Goal: Information Seeking & Learning: Learn about a topic

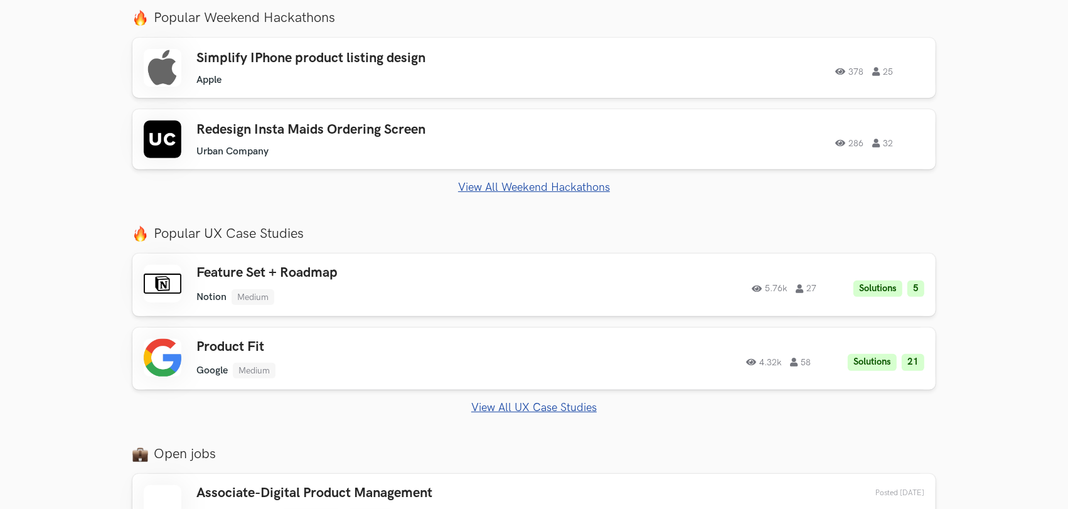
scroll to position [487, 0]
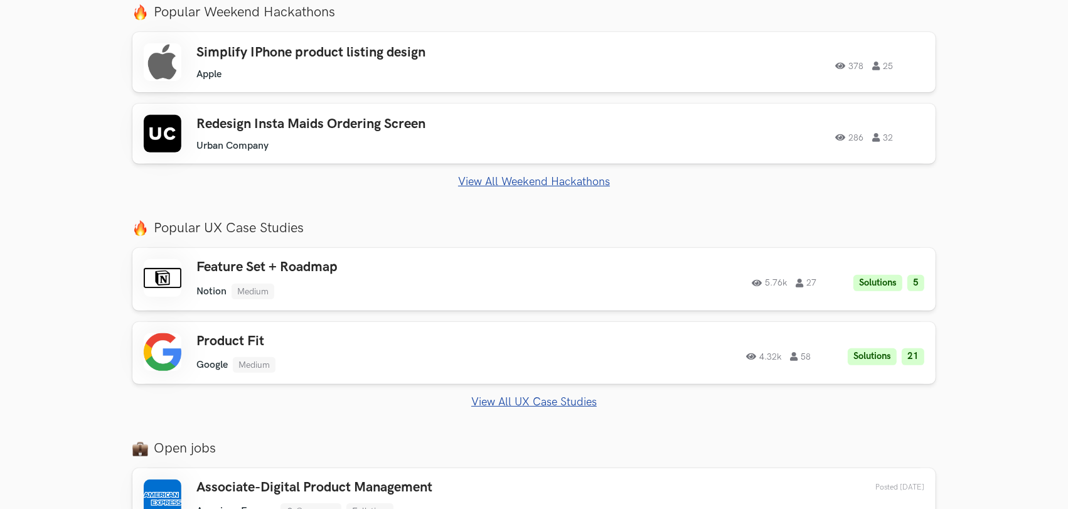
click at [529, 397] on link "View All UX Case Studies" at bounding box center [533, 401] width 803 height 13
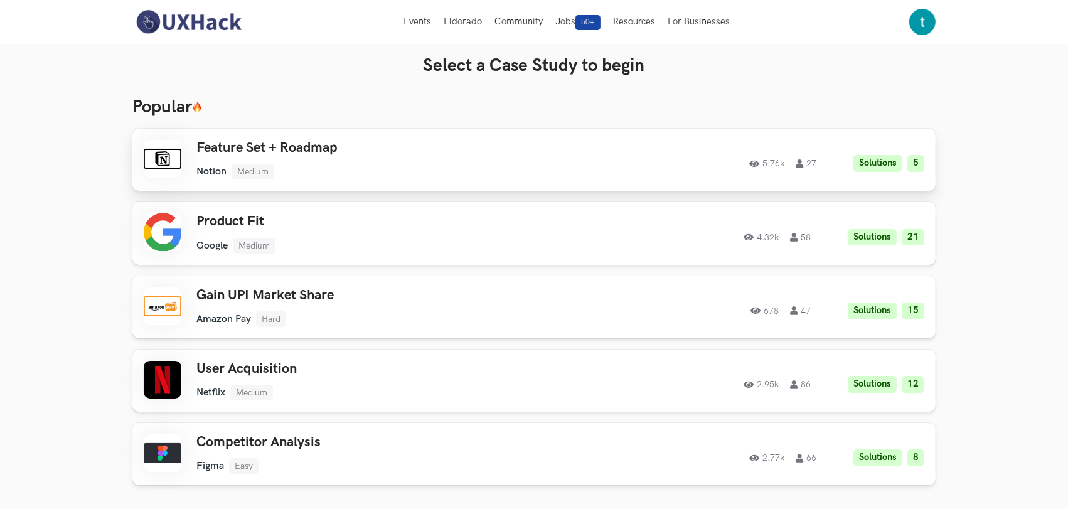
click at [316, 146] on h3 "Feature Set + Roadmap" at bounding box center [374, 148] width 356 height 16
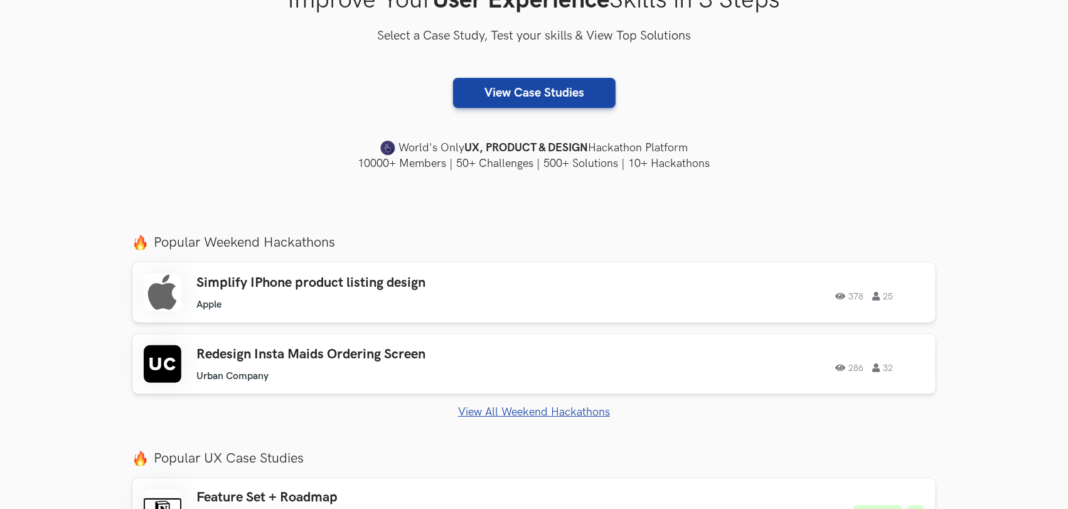
scroll to position [279, 0]
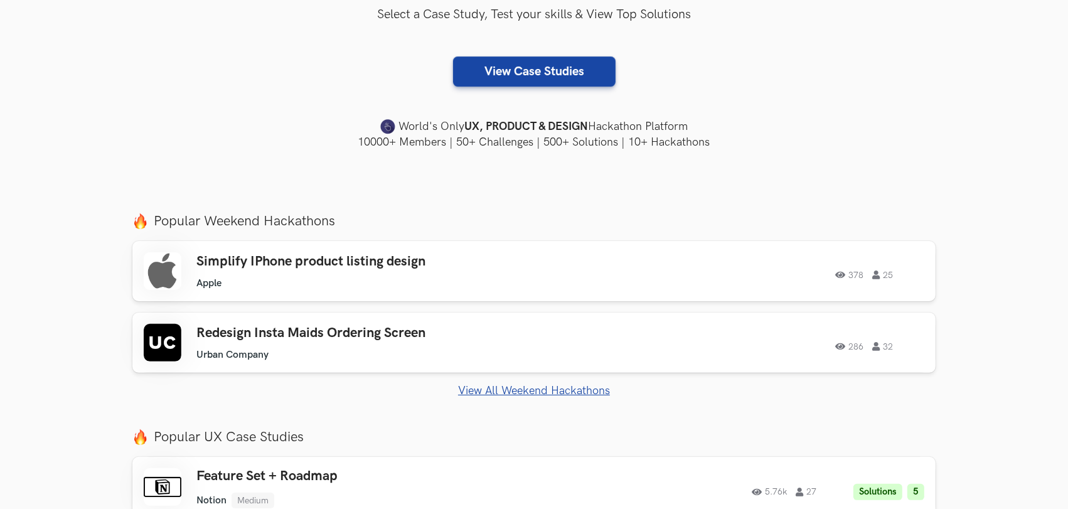
click at [543, 388] on link "View All Weekend Hackathons" at bounding box center [533, 390] width 803 height 13
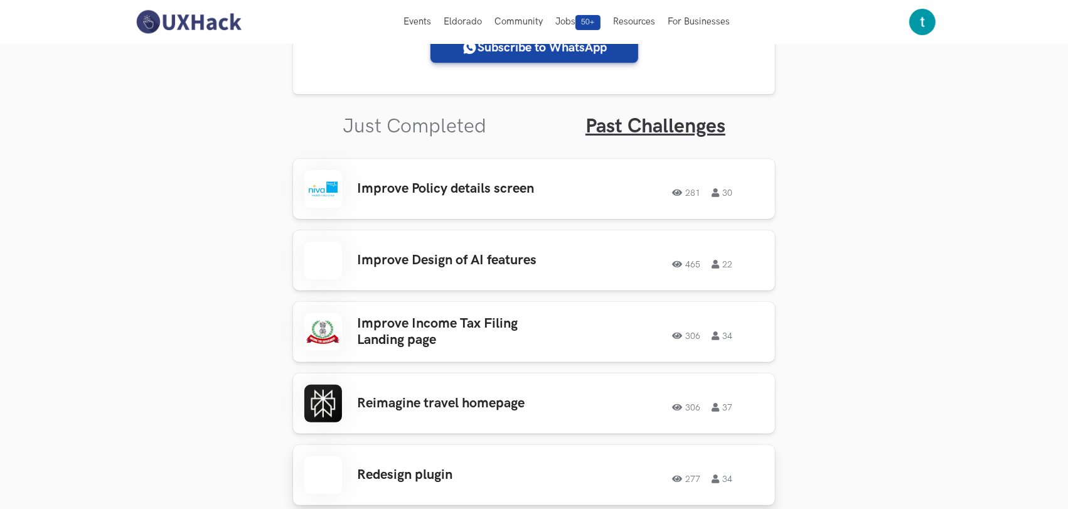
scroll to position [344, 0]
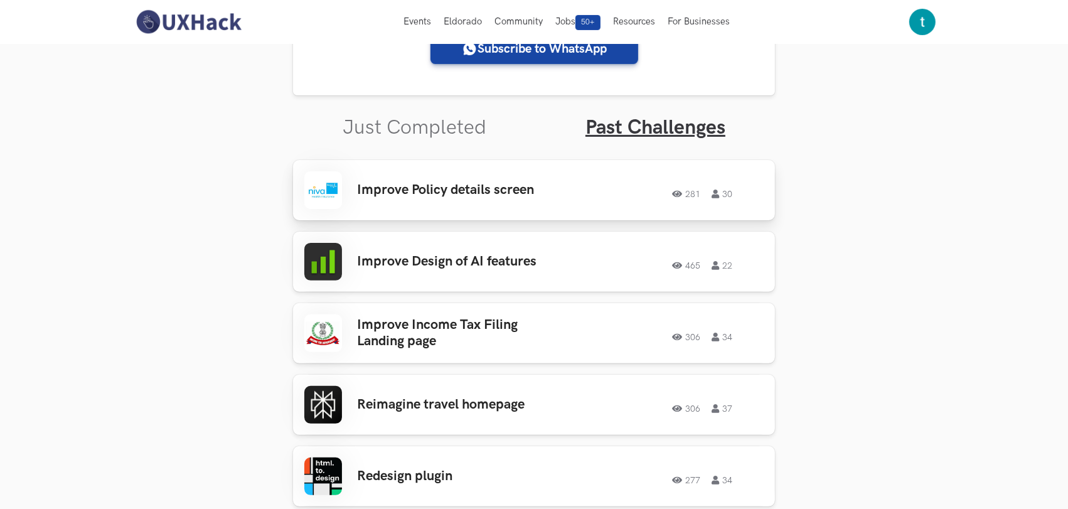
click at [467, 176] on div "Improve Policy details screen 281 30 281 30" at bounding box center [533, 190] width 459 height 38
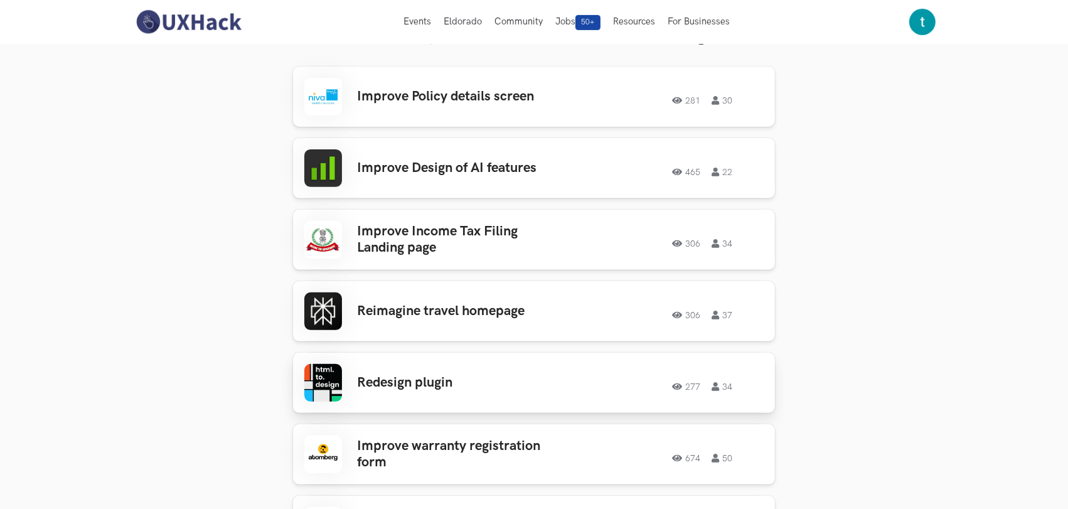
scroll to position [413, 0]
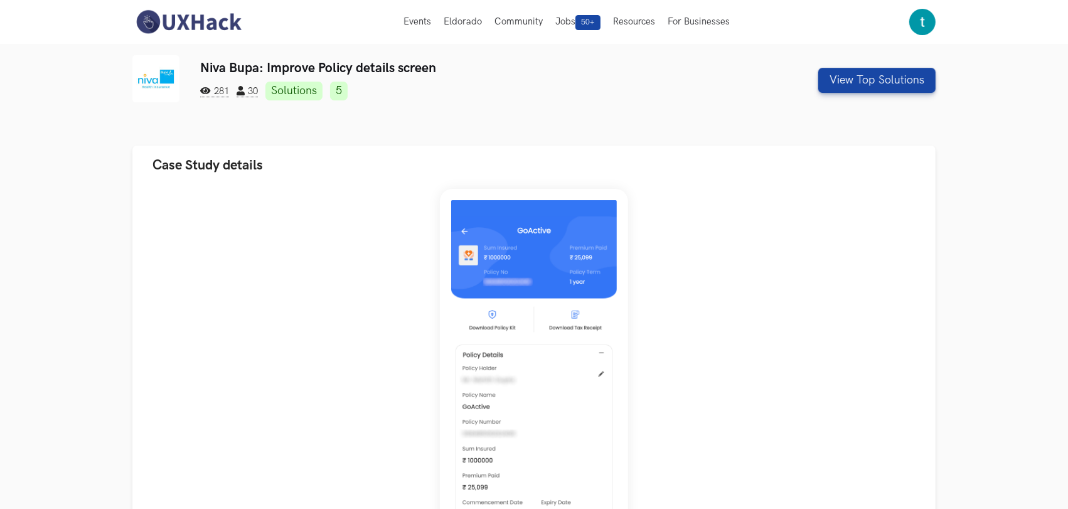
click at [274, 71] on h3 "Niva Bupa: Improve Policy details screen" at bounding box center [465, 68] width 531 height 16
click at [384, 66] on h3 "Niva Bupa: Improve Policy details screen" at bounding box center [465, 68] width 531 height 16
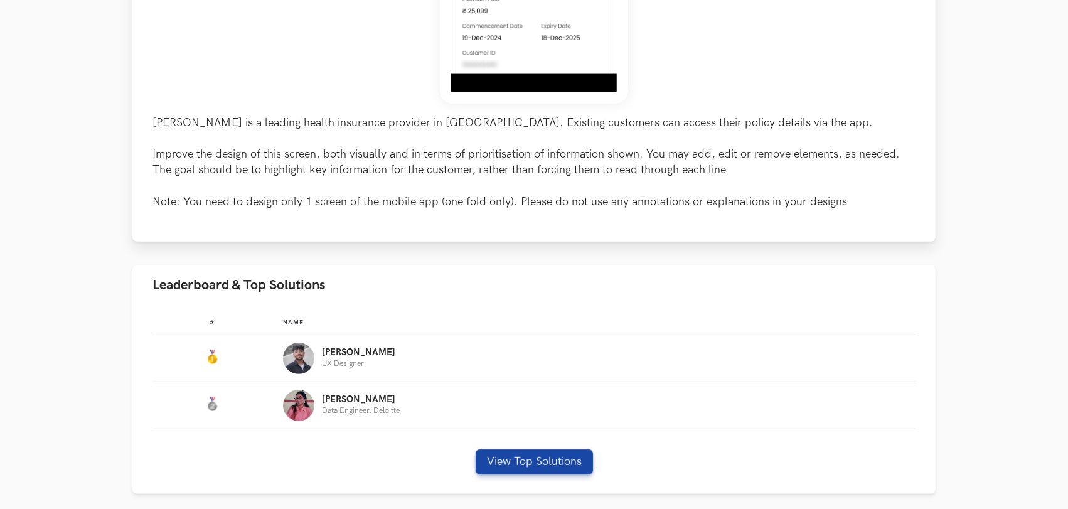
scroll to position [627, 0]
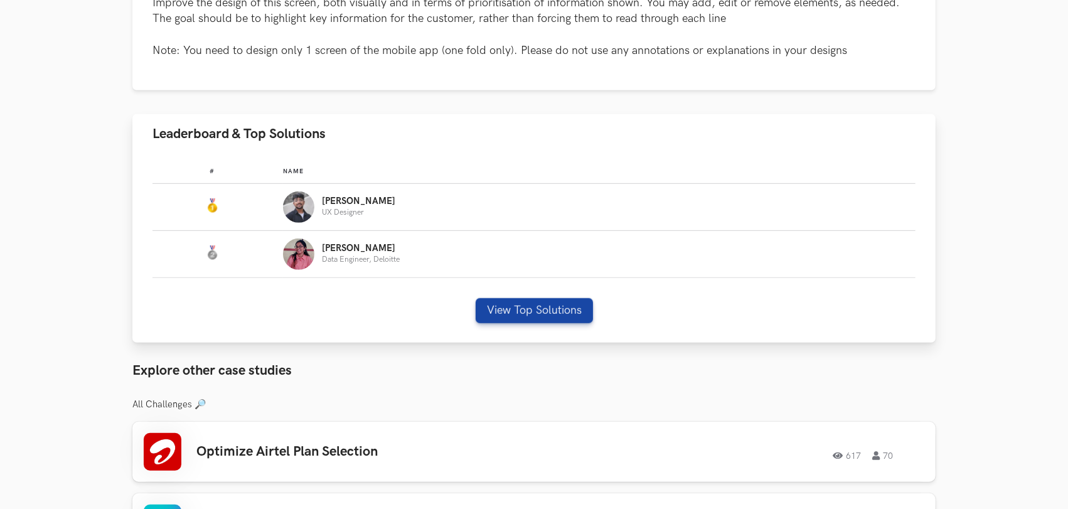
click at [386, 208] on div "[PERSON_NAME] UX Designer" at bounding box center [593, 206] width 621 height 31
click at [311, 201] on img "Leaderboard" at bounding box center [298, 206] width 31 height 31
click at [294, 205] on img "Leaderboard" at bounding box center [298, 206] width 31 height 31
click at [553, 308] on button "View Top Solutions" at bounding box center [534, 310] width 117 height 25
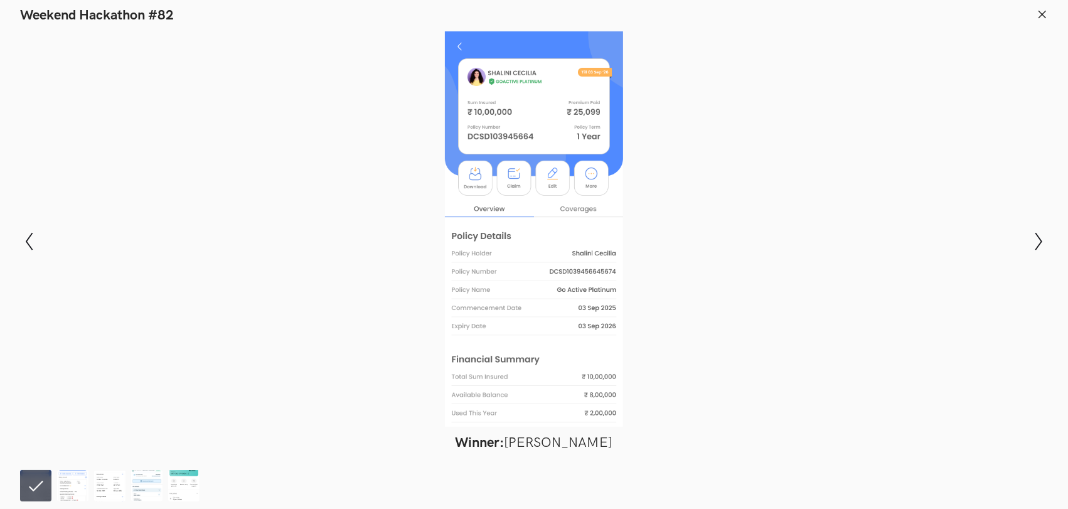
scroll to position [1045, 0]
